Goal: Task Accomplishment & Management: Complete application form

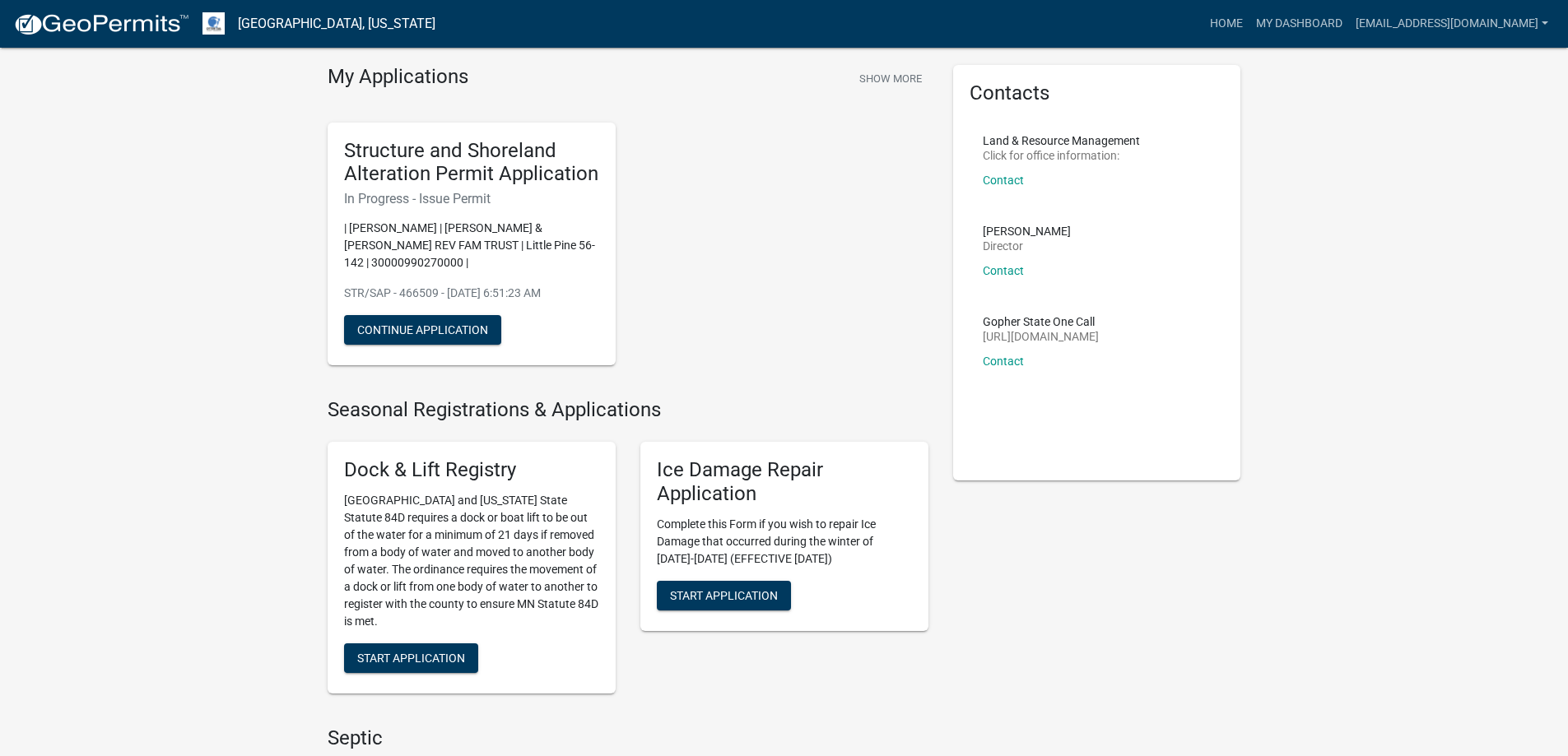
scroll to position [82, 0]
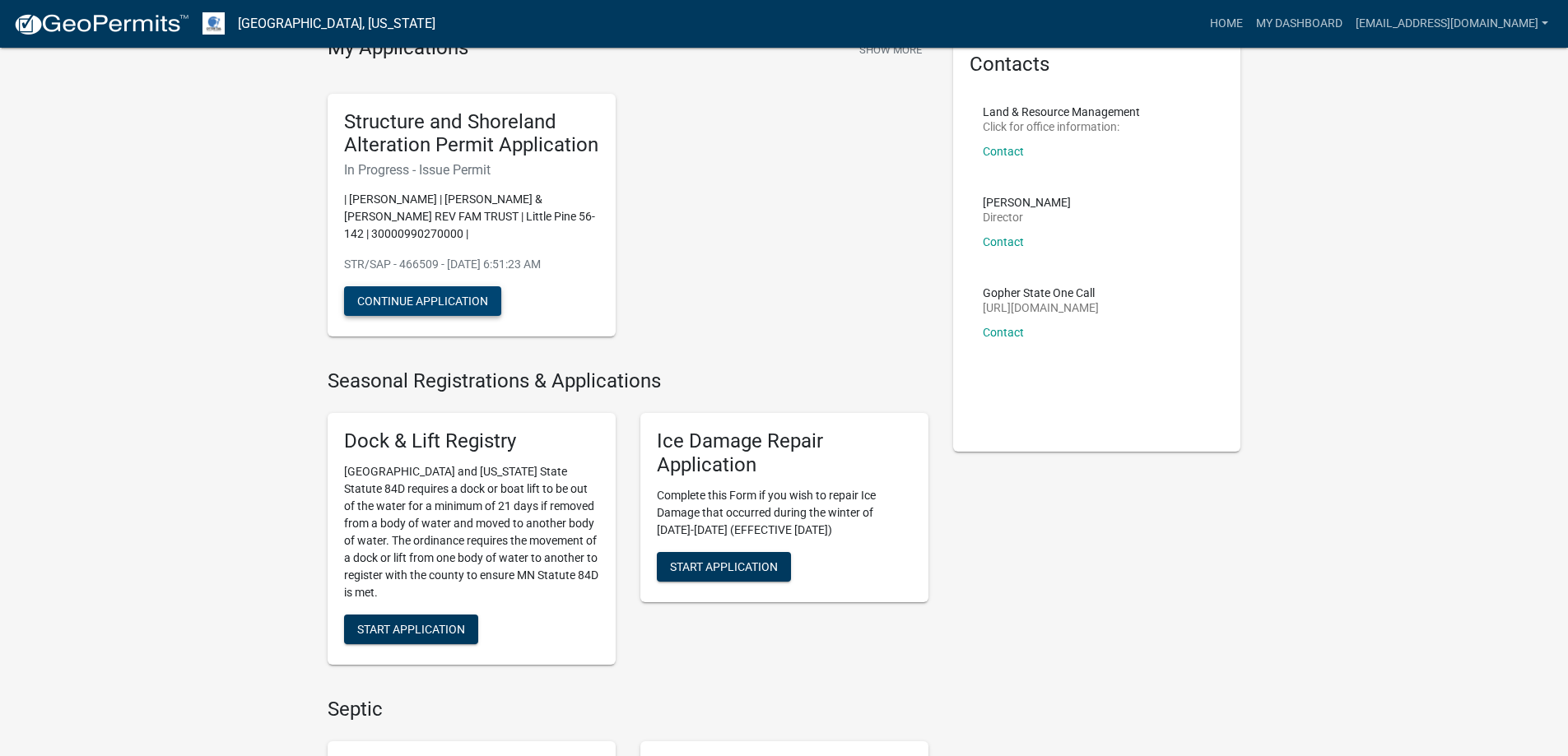
click at [450, 307] on button "Continue Application" at bounding box center [423, 301] width 157 height 30
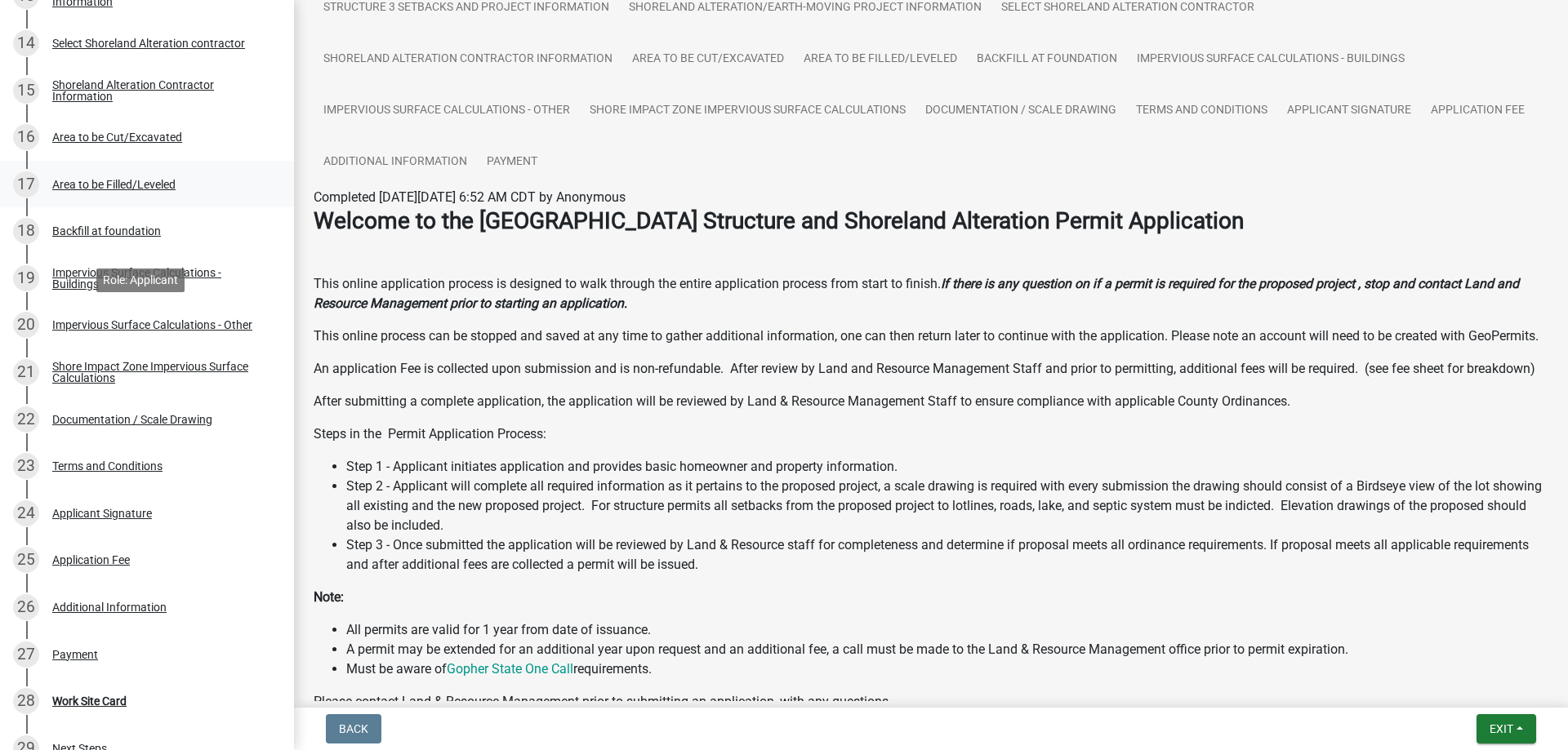
scroll to position [1109, 0]
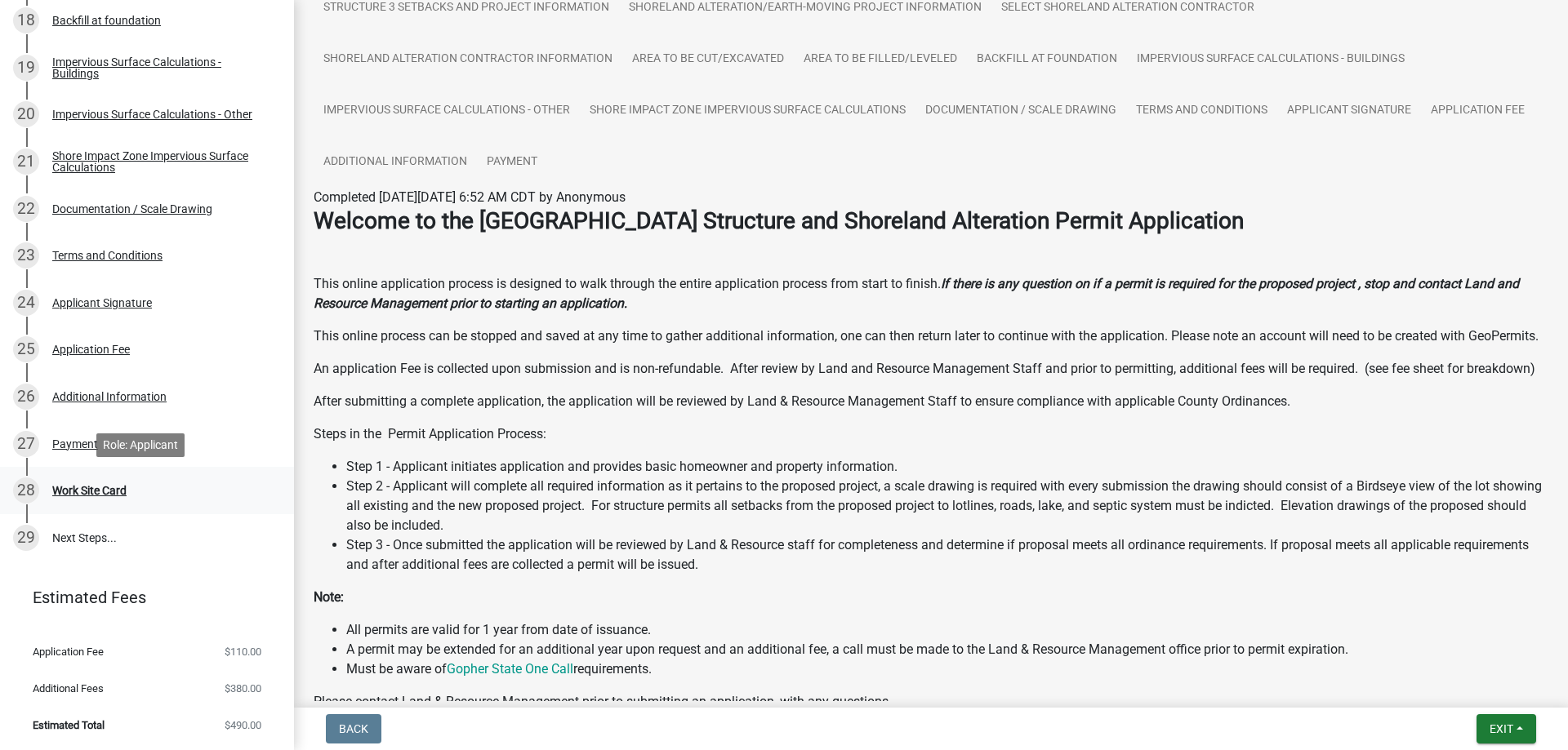
click at [109, 494] on div "Work Site Card" at bounding box center [90, 491] width 75 height 11
click at [54, 485] on div "Work Site Card" at bounding box center [90, 491] width 75 height 11
click at [28, 490] on div "28" at bounding box center [26, 490] width 26 height 26
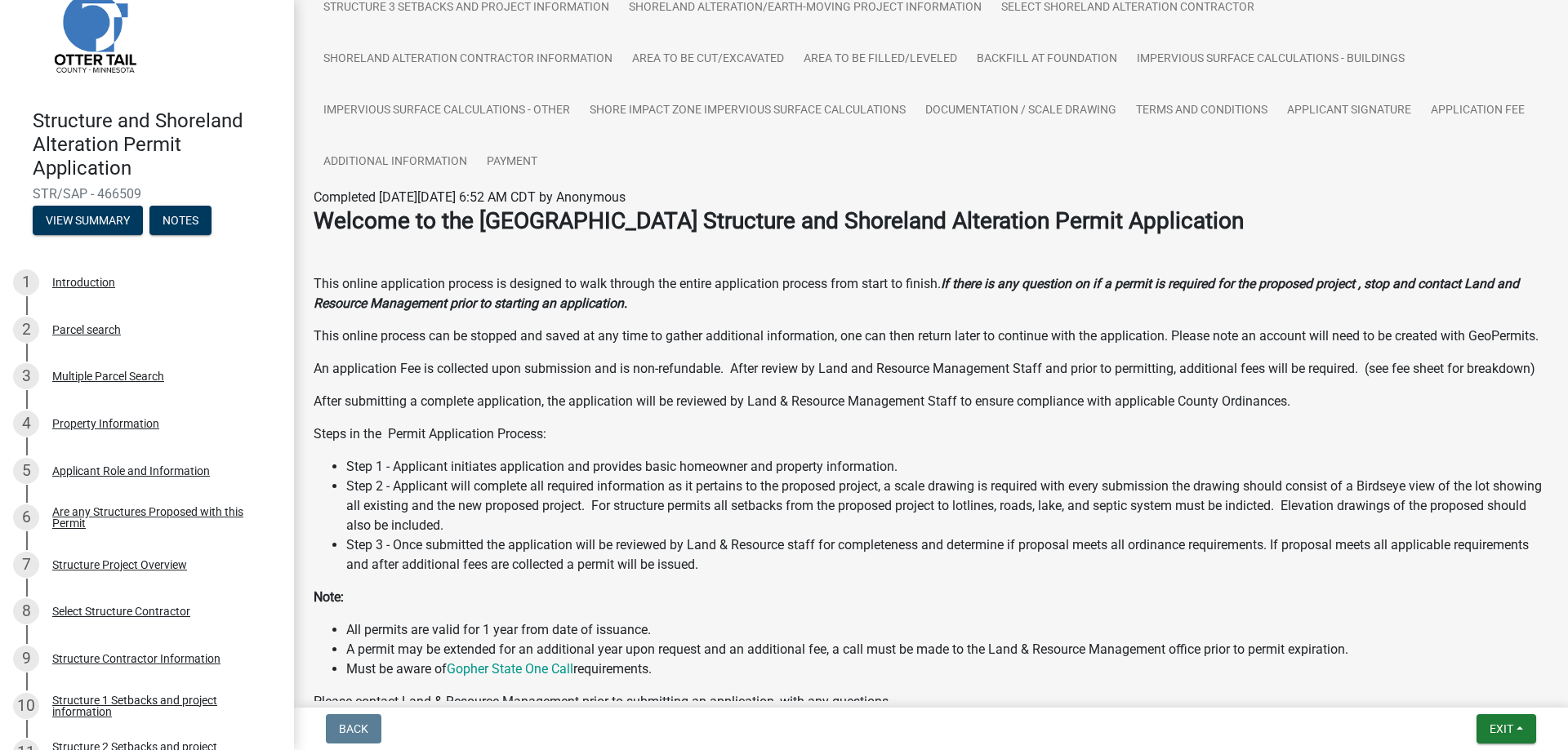
scroll to position [0, 0]
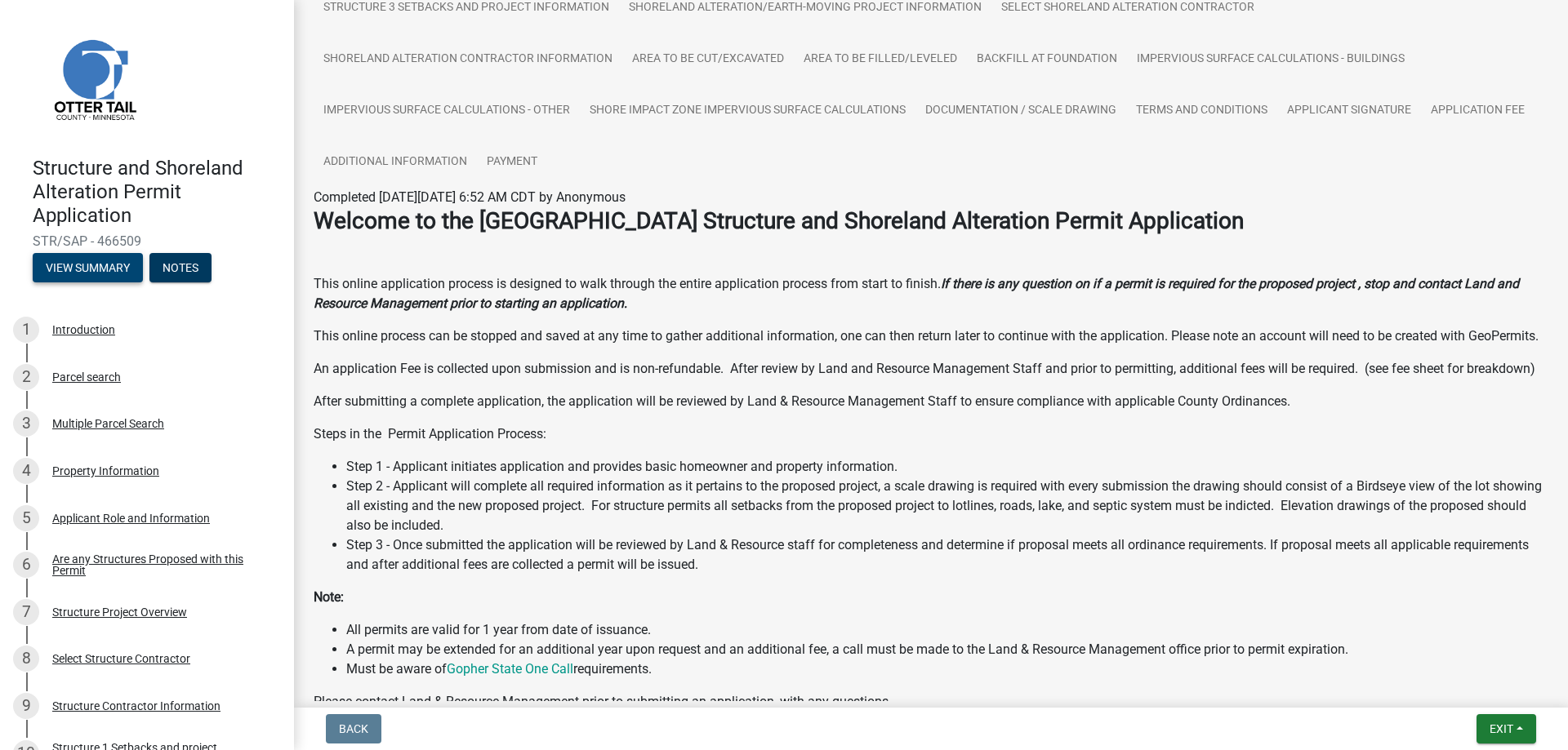
click at [99, 271] on button "View Summary" at bounding box center [87, 268] width 110 height 30
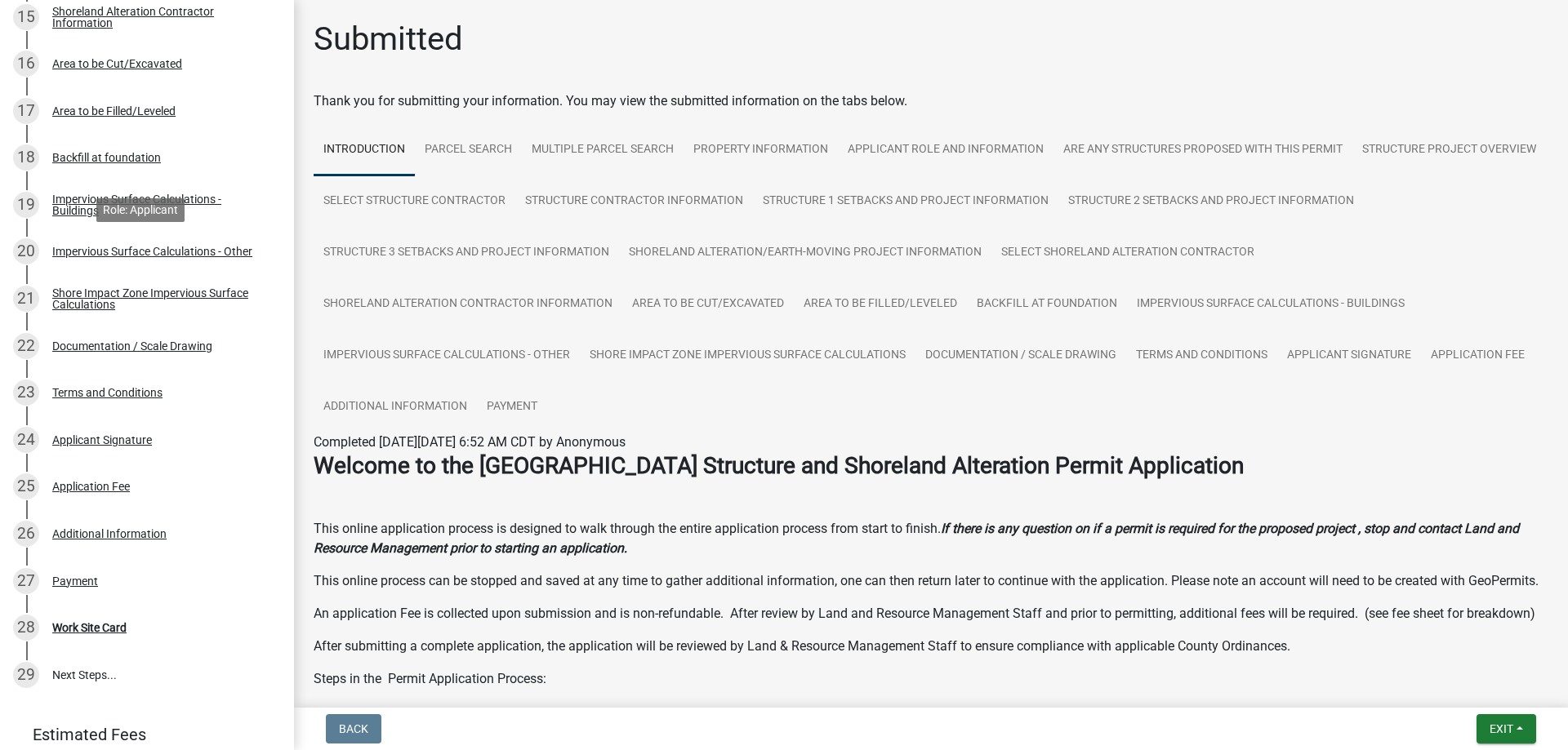
scroll to position [1109, 0]
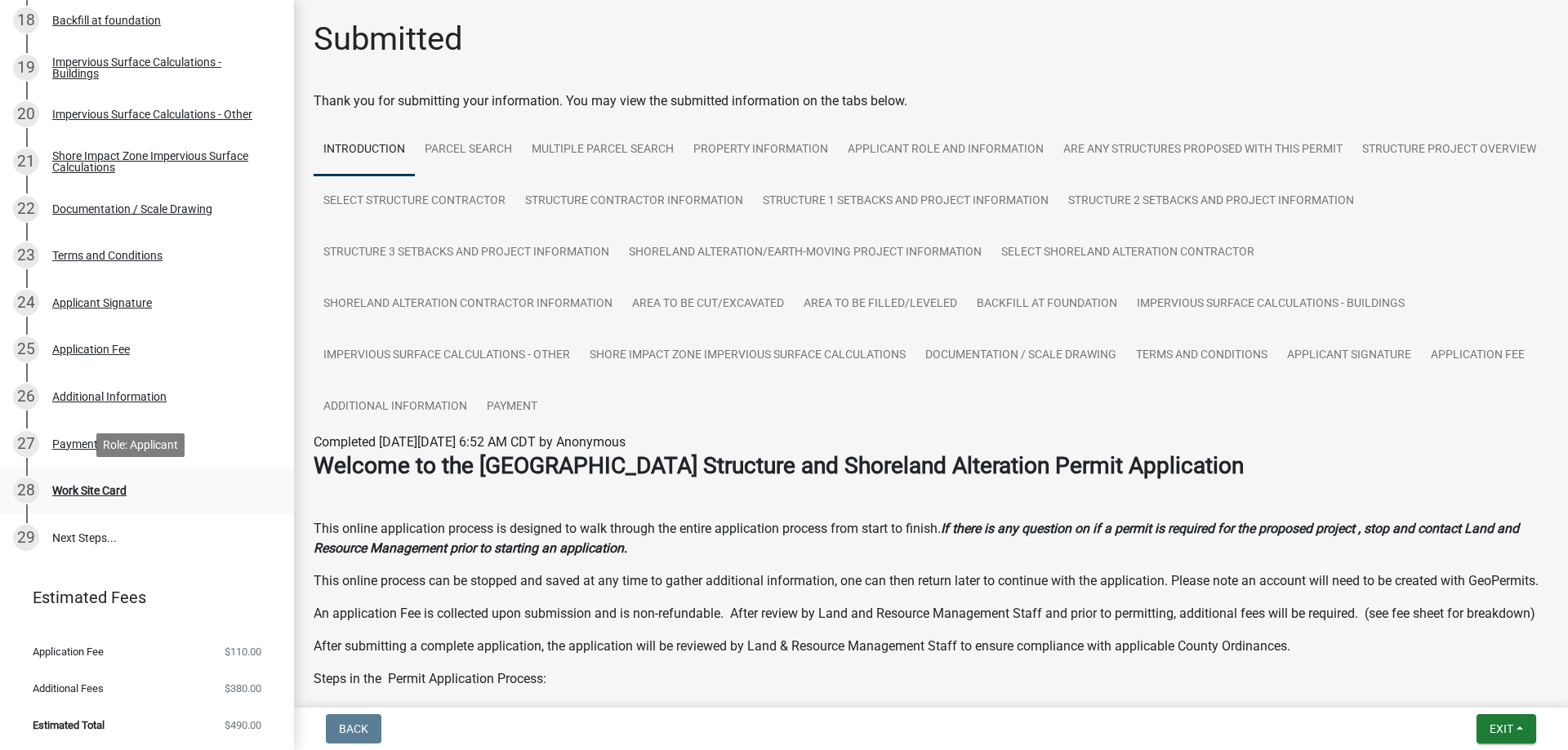
click at [75, 487] on div "Work Site Card" at bounding box center [90, 491] width 75 height 11
click at [1497, 737] on button "Exit" at bounding box center [1507, 729] width 59 height 30
click at [1475, 692] on button "Save & Exit" at bounding box center [1470, 686] width 131 height 39
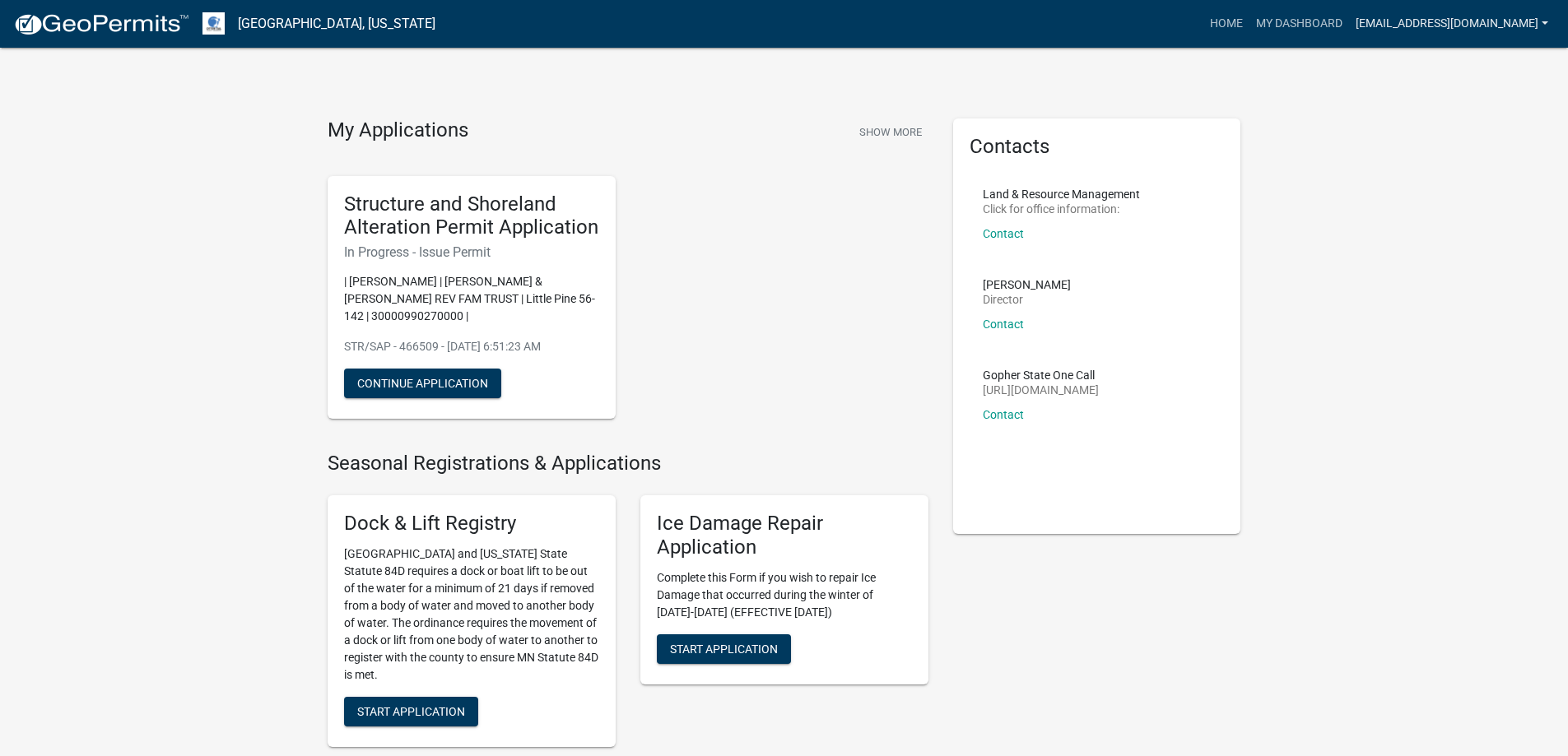
click at [1439, 27] on link "[EMAIL_ADDRESS][DOMAIN_NAME]" at bounding box center [1451, 24] width 206 height 31
click at [1444, 20] on link "[EMAIL_ADDRESS][DOMAIN_NAME]" at bounding box center [1451, 24] width 206 height 31
click at [1349, 18] on link "My Dashboard" at bounding box center [1299, 24] width 99 height 31
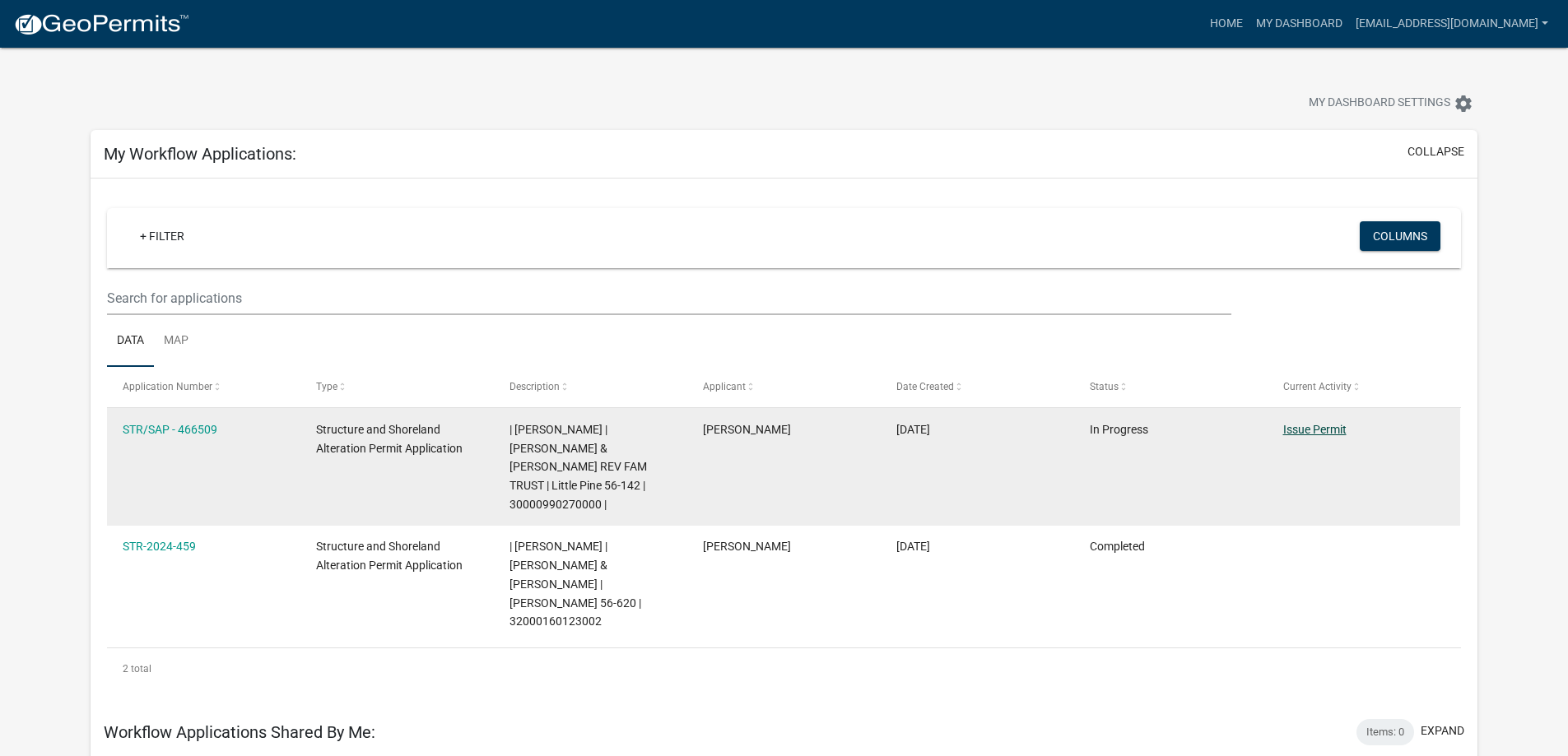
click at [1321, 429] on link "Issue Permit" at bounding box center [1315, 430] width 64 height 14
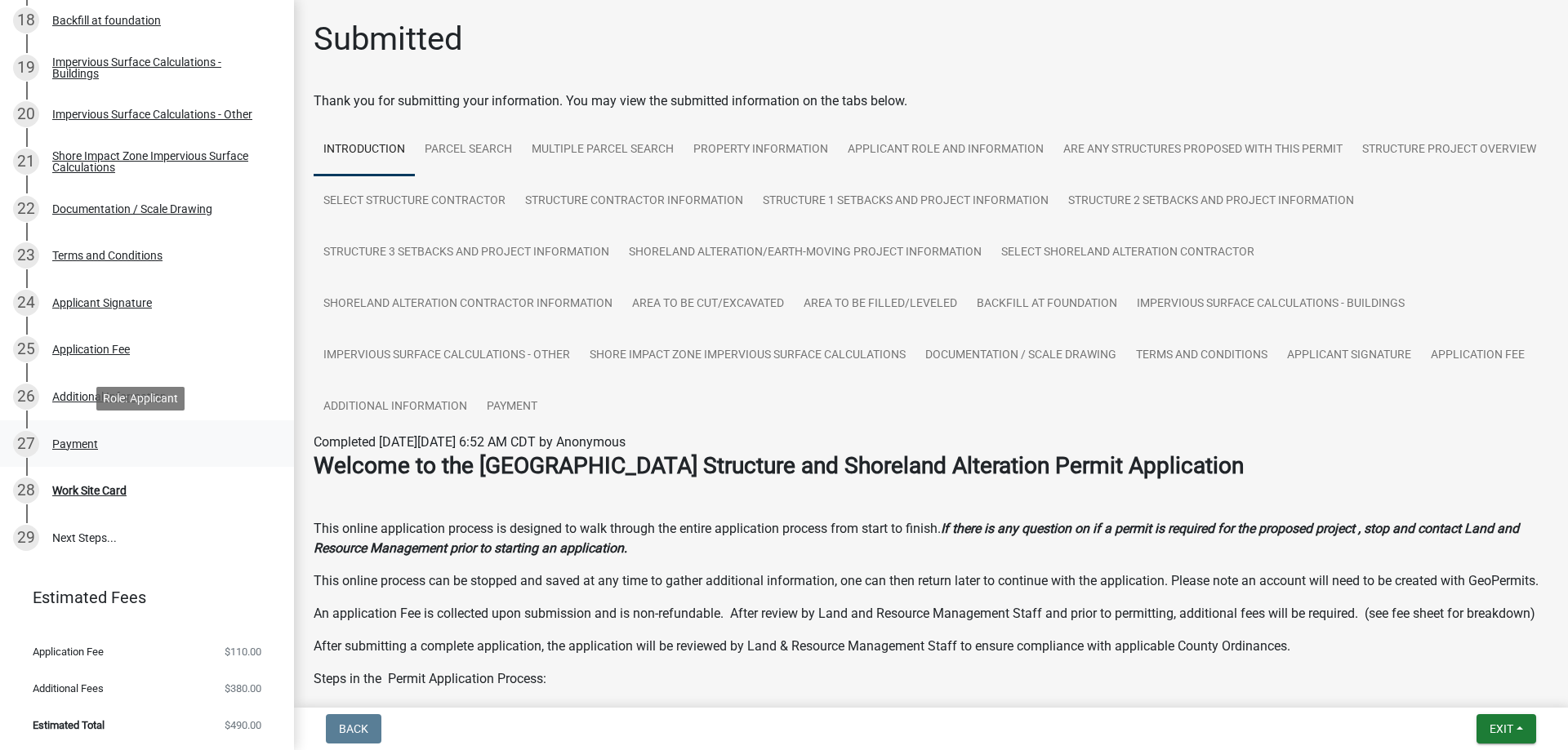
click at [108, 438] on div "27 Payment" at bounding box center [141, 444] width 255 height 26
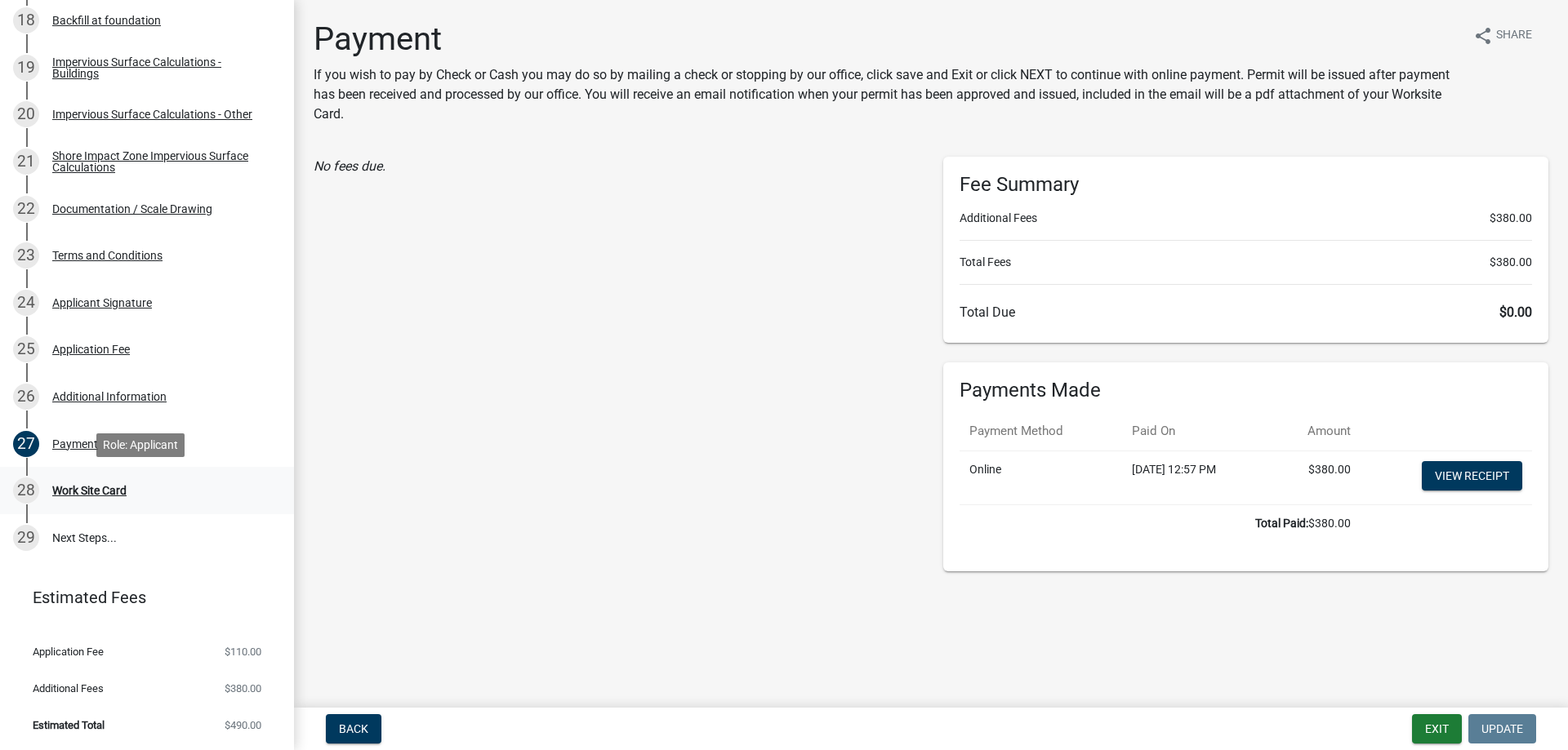
click at [97, 485] on div "Work Site Card" at bounding box center [90, 491] width 75 height 11
click at [69, 493] on div "Work Site Card" at bounding box center [90, 491] width 75 height 11
click at [19, 489] on div "28" at bounding box center [26, 490] width 26 height 26
